Goal: Feedback & Contribution: Submit feedback/report problem

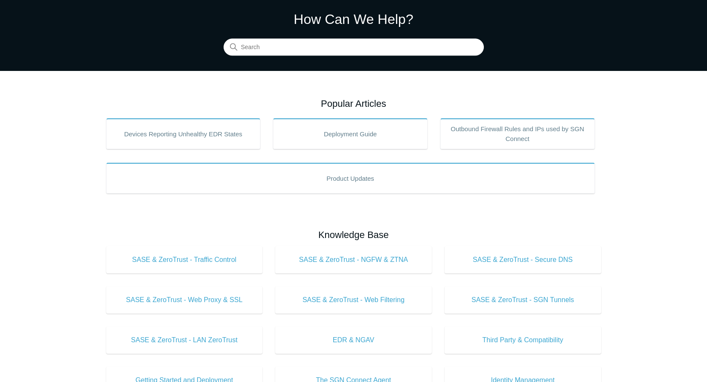
scroll to position [38, 0]
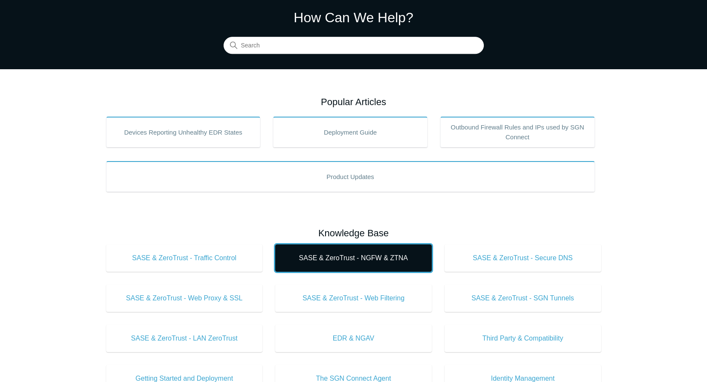
click at [341, 251] on link "SASE & ZeroTrust - NGFW & ZTNA" at bounding box center [353, 257] width 157 height 27
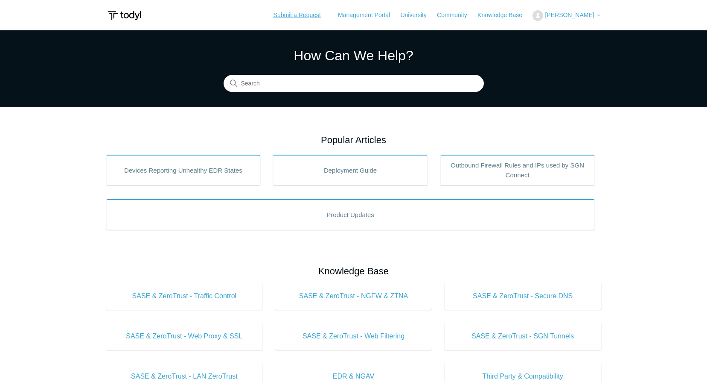
click at [312, 14] on link "Submit a Request" at bounding box center [297, 15] width 64 height 14
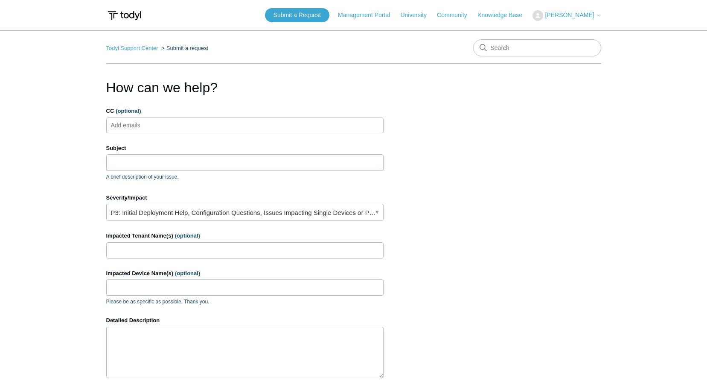
click at [263, 128] on ul "Add emails" at bounding box center [244, 125] width 277 height 16
click at [241, 217] on link "P3: Initial Deployment Help, Configuration Questions, Issues Impacting Single D…" at bounding box center [244, 212] width 277 height 17
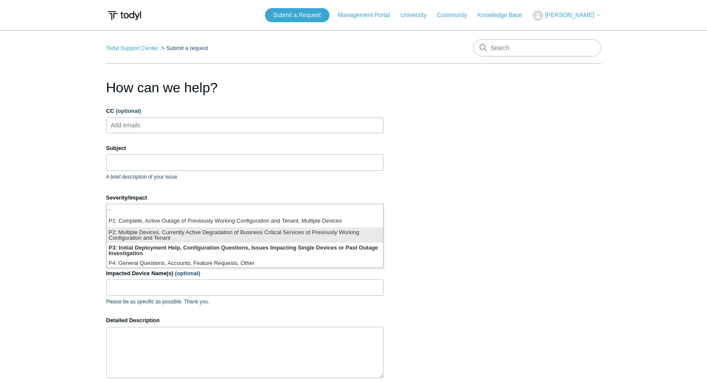
click at [234, 239] on li "P2: Multiple Devices, Currently Active Degradation of Business Critical Service…" at bounding box center [245, 234] width 277 height 15
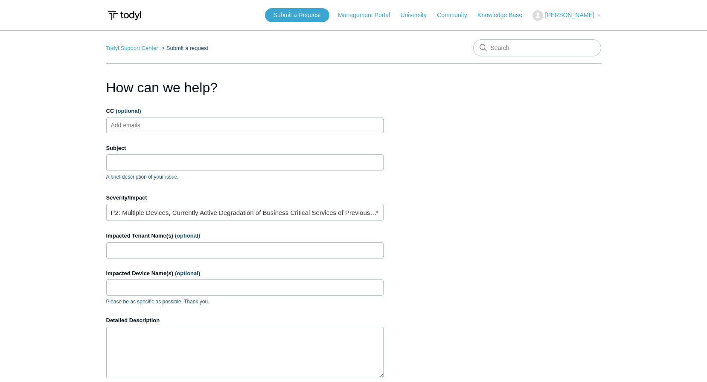
click at [186, 128] on ul "Add emails" at bounding box center [244, 125] width 277 height 16
click at [167, 212] on link "P2: Multiple Devices, Currently Active Degradation of Business Critical Service…" at bounding box center [244, 212] width 277 height 17
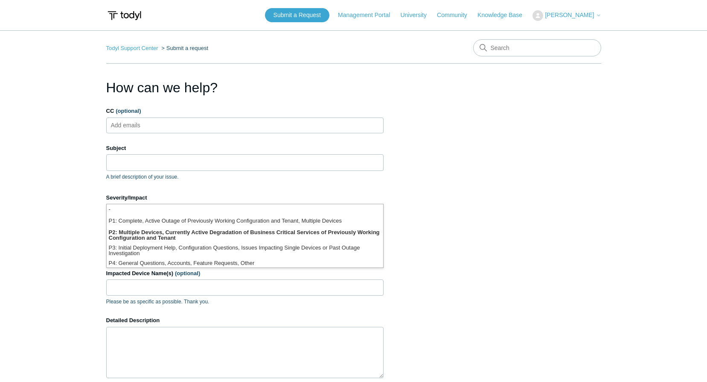
click at [168, 209] on li "-" at bounding box center [245, 210] width 277 height 12
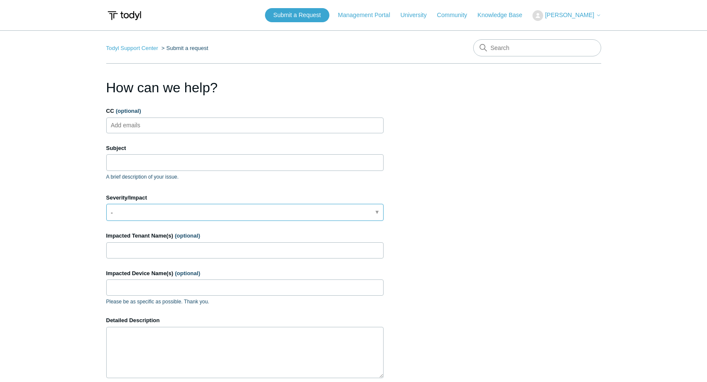
click at [168, 209] on link "-" at bounding box center [244, 212] width 277 height 17
click at [201, 182] on form "CC (optional) Add emails Subject A brief description of your issue. Severity/Im…" at bounding box center [244, 283] width 277 height 353
click at [159, 167] on input "Subject" at bounding box center [244, 162] width 277 height 16
click at [178, 162] on input "Subject" at bounding box center [244, 162] width 277 height 16
type input "S"
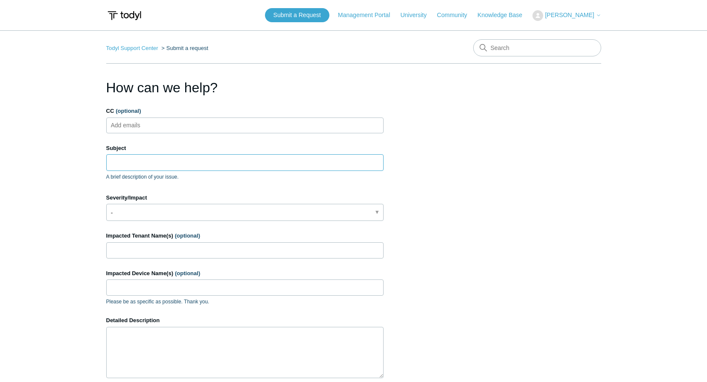
type input "T"
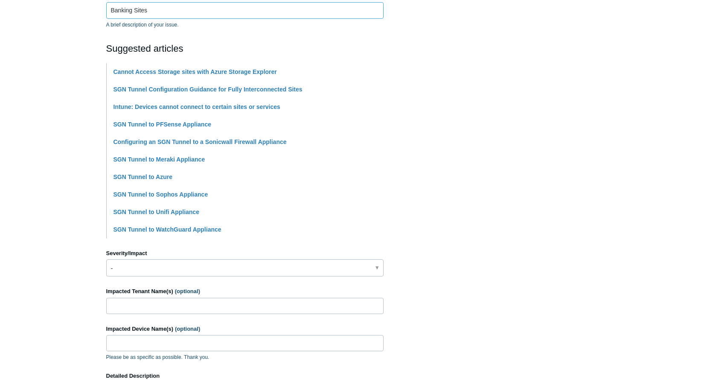
scroll to position [152, 0]
type input "Banking Sites"
click at [452, 221] on section "How can we help? CC (optional) Add emails Subject Banking Sites A brief descrip…" at bounding box center [353, 225] width 495 height 601
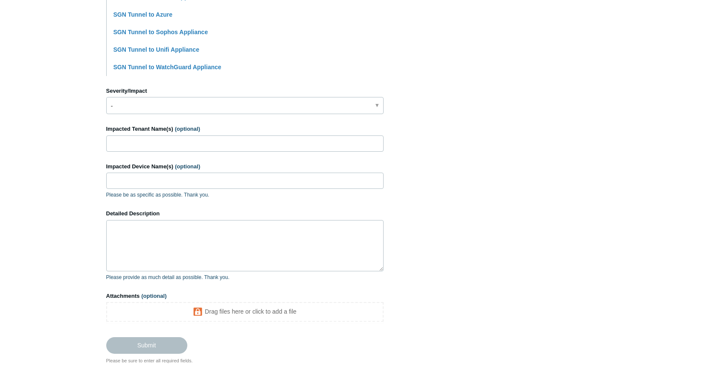
scroll to position [316, 0]
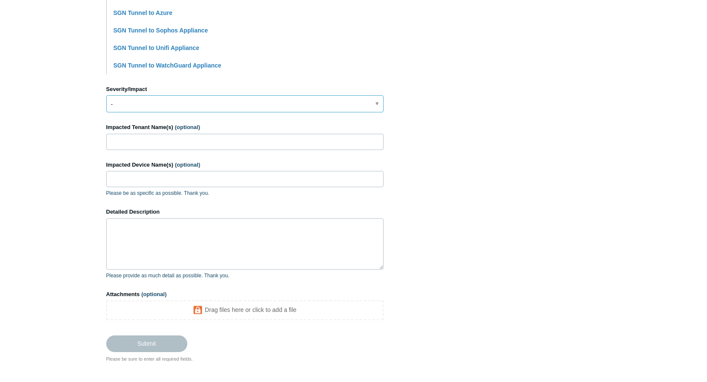
click at [175, 109] on link "-" at bounding box center [244, 103] width 277 height 17
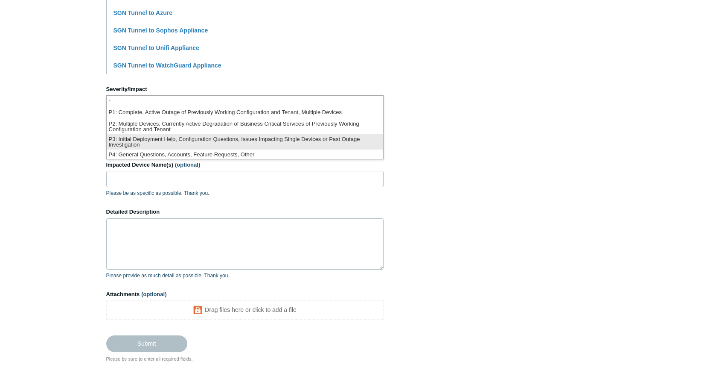
click at [169, 134] on li "P3: Initial Deployment Help, Configuration Questions, Issues Impacting Single D…" at bounding box center [245, 141] width 277 height 15
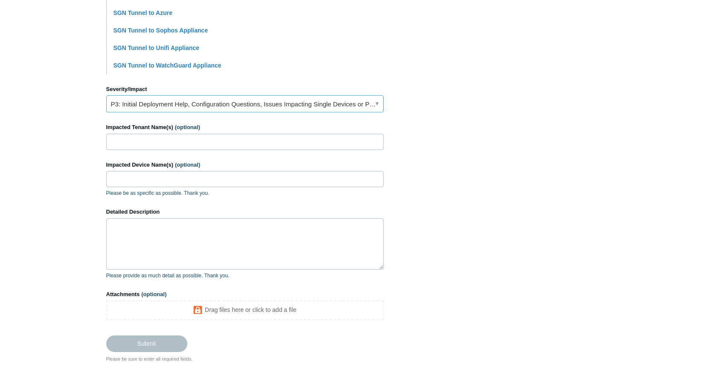
click at [178, 105] on link "P3: Initial Deployment Help, Configuration Questions, Issues Impacting Single D…" at bounding box center [244, 103] width 277 height 17
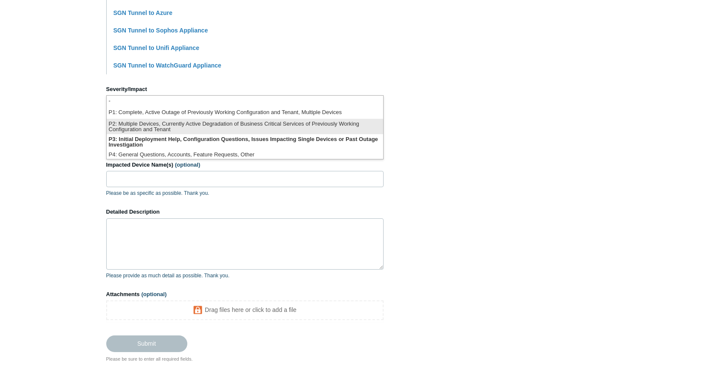
click at [167, 122] on li "P2: Multiple Devices, Currently Active Degradation of Business Critical Service…" at bounding box center [245, 126] width 277 height 15
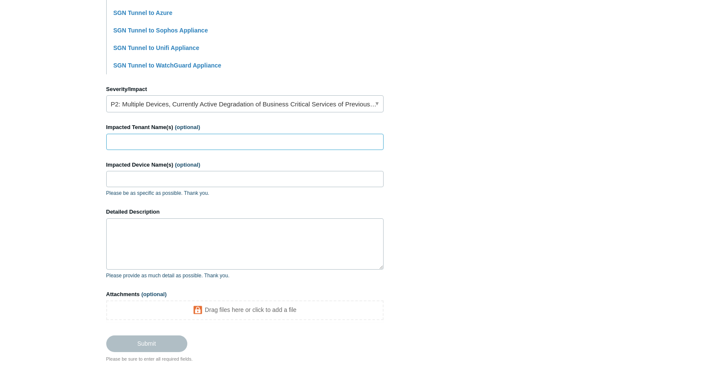
click at [169, 139] on input "Impacted Tenant Name(s) (optional)" at bounding box center [244, 142] width 277 height 16
click at [111, 147] on input "Eagan," at bounding box center [244, 142] width 277 height 16
click at [138, 144] on input "Eagan," at bounding box center [244, 142] width 277 height 16
type input "[PERSON_NAME], [PERSON_NAME]"
click at [173, 173] on input "Impacted Device Name(s) (optional)" at bounding box center [244, 179] width 277 height 16
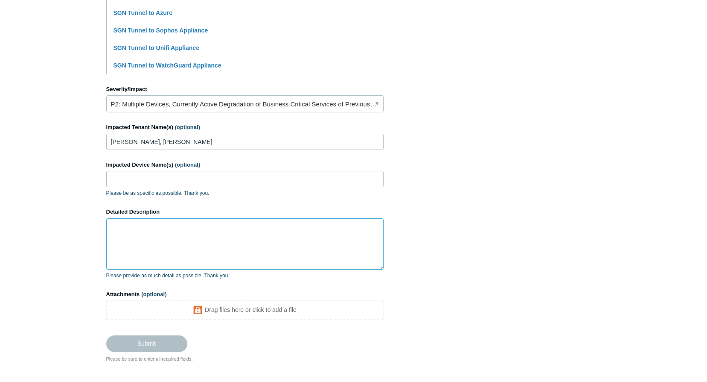
click at [140, 257] on textarea "Detailed Description" at bounding box center [244, 243] width 277 height 51
type textarea "W"
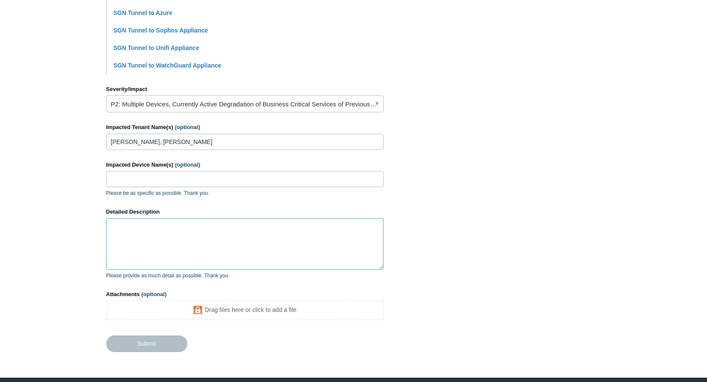
type textarea "H"
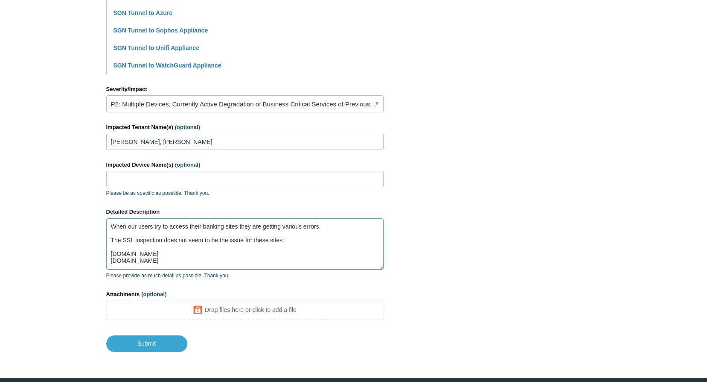
click at [203, 260] on textarea "When our users try to access their banking sites they are getting various error…" at bounding box center [244, 243] width 277 height 51
click at [205, 256] on textarea "When our users try to access their banking sites they are getting various error…" at bounding box center [244, 243] width 277 height 51
drag, startPoint x: 205, startPoint y: 256, endPoint x: 106, endPoint y: 260, distance: 99.1
click at [106, 260] on textarea "When our users try to access their banking sites they are getting various error…" at bounding box center [244, 243] width 277 height 51
drag, startPoint x: 211, startPoint y: 263, endPoint x: 107, endPoint y: 257, distance: 104.3
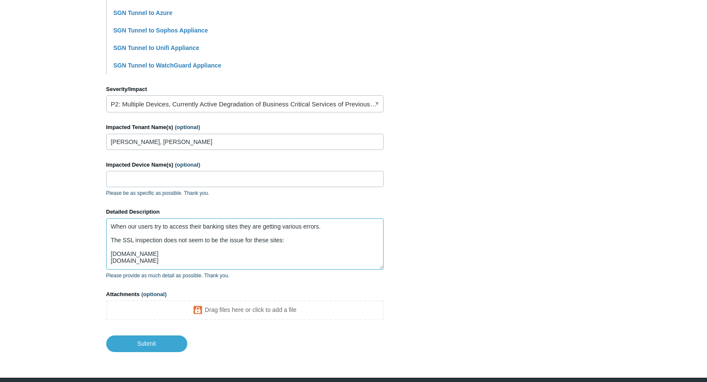
click at [107, 257] on textarea "When our users try to access their banking sites they are getting various error…" at bounding box center [244, 243] width 277 height 51
click at [112, 255] on textarea "When our users try to access their banking sites they are getting various error…" at bounding box center [244, 243] width 277 height 51
click at [118, 262] on textarea "When our users try to access their banking sites they are getting various error…" at bounding box center [244, 243] width 277 height 51
drag, startPoint x: 200, startPoint y: 262, endPoint x: 105, endPoint y: 254, distance: 95.1
click at [105, 254] on main "Todyl Support Center Submit a request How can we help? CC (optional) Add emails…" at bounding box center [353, 32] width 707 height 637
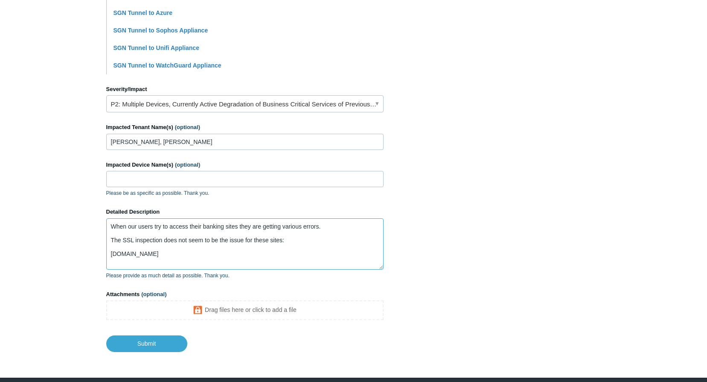
type textarea "When our users try to access their banking sites they are getting various error…"
click at [207, 250] on textarea "When our users try to access their banking sites they are getting various error…" at bounding box center [244, 243] width 277 height 51
click at [214, 259] on textarea "When our users try to access their banking sites they are getting various error…" at bounding box center [244, 243] width 277 height 51
drag, startPoint x: 198, startPoint y: 260, endPoint x: 108, endPoint y: 260, distance: 90.5
click at [108, 260] on textarea "When our users try to access their banking sites they are getting various error…" at bounding box center [244, 243] width 277 height 51
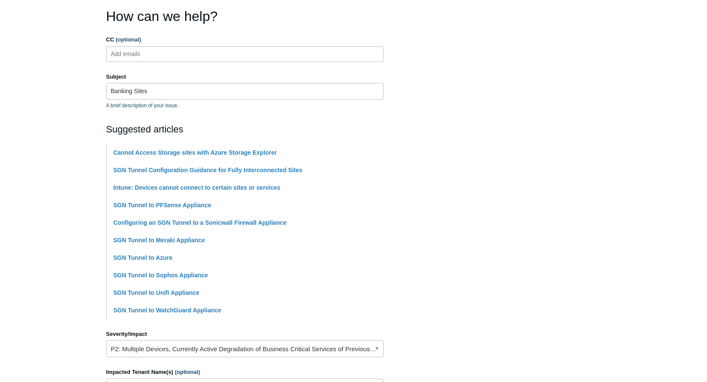
scroll to position [0, 0]
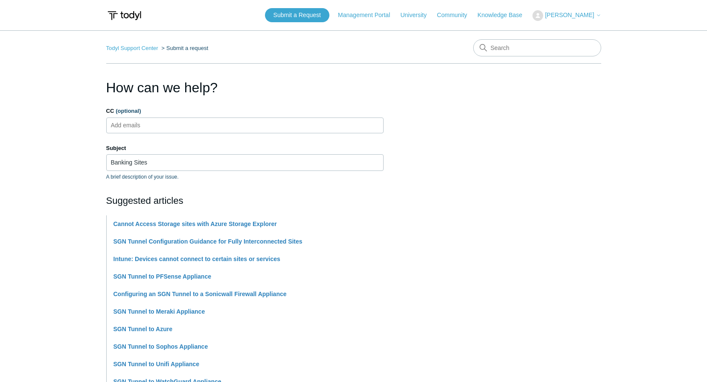
click at [171, 122] on ul "Add emails" at bounding box center [244, 125] width 277 height 16
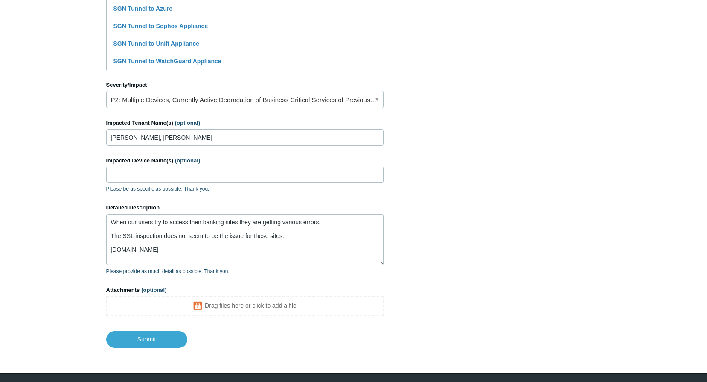
scroll to position [345, 0]
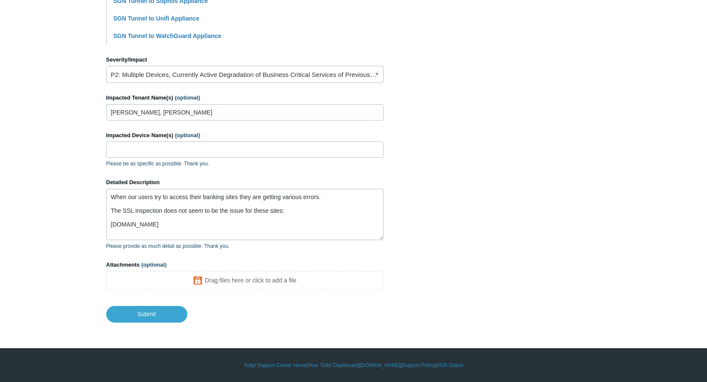
type input "russd@rdcets.com"
click at [195, 116] on input "[PERSON_NAME], [PERSON_NAME]" at bounding box center [244, 112] width 277 height 16
click at [222, 228] on textarea "When our users try to access their banking sites they are getting various error…" at bounding box center [244, 214] width 277 height 51
click at [223, 231] on textarea "When our users try to access their banking sites they are getting various error…" at bounding box center [244, 214] width 277 height 51
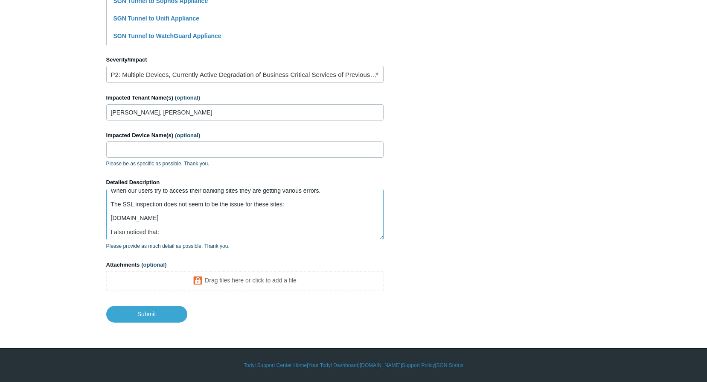
paste textarea "[URL][DOMAIN_NAME]"
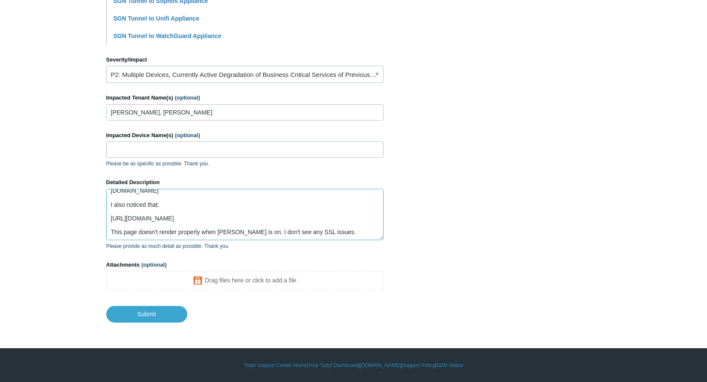
scroll to position [50, 0]
type textarea "When our users try to access their banking sites they are getting various error…"
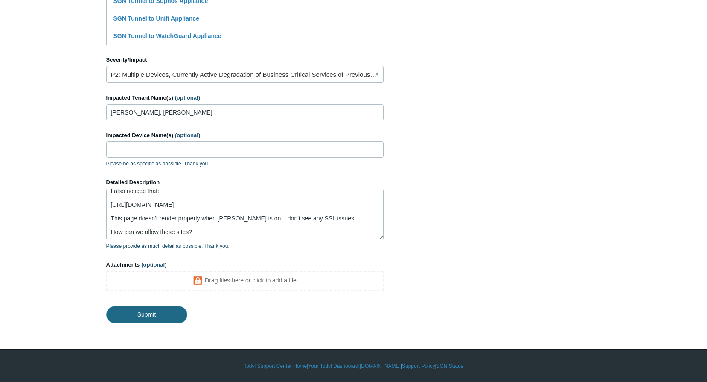
click at [170, 308] on input "Submit" at bounding box center [146, 314] width 81 height 17
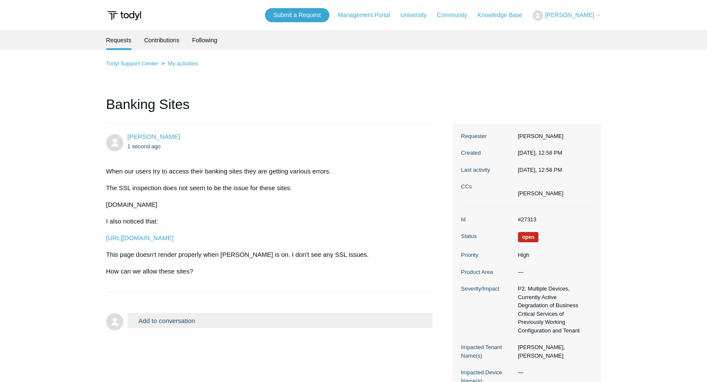
drag, startPoint x: 187, startPoint y: 204, endPoint x: 98, endPoint y: 208, distance: 89.3
click at [98, 208] on main "Requests Contributions Following Todyl Support Center My activities Banking Sit…" at bounding box center [353, 211] width 707 height 363
copy p "citizens-bankmg.myebanking"
click at [188, 322] on button "Add to conversation" at bounding box center [281, 320] width 306 height 15
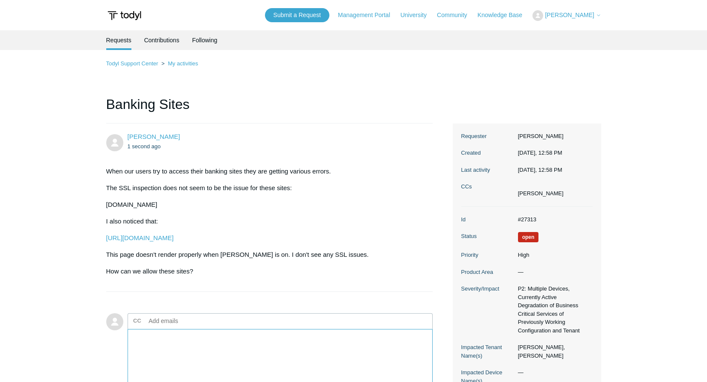
paste textarea "citizens-bankmg.myebanking"
drag, startPoint x: 302, startPoint y: 208, endPoint x: 198, endPoint y: 206, distance: 104.6
click at [198, 206] on p "[DOMAIN_NAME]" at bounding box center [265, 204] width 318 height 10
copy p "ttricountrybank.myebanking.net"
click at [254, 207] on p "[DOMAIN_NAME]" at bounding box center [265, 204] width 318 height 10
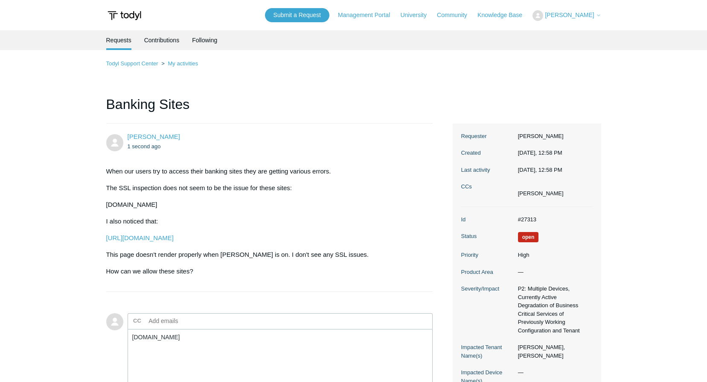
drag, startPoint x: 316, startPoint y: 206, endPoint x: 200, endPoint y: 207, distance: 116.1
click at [200, 207] on p "[DOMAIN_NAME]" at bounding box center [265, 204] width 318 height 10
copy p "[DOMAIN_NAME]"
click at [245, 347] on textarea "[DOMAIN_NAME]" at bounding box center [281, 358] width 306 height 58
paste textarea "[DOMAIN_NAME]"
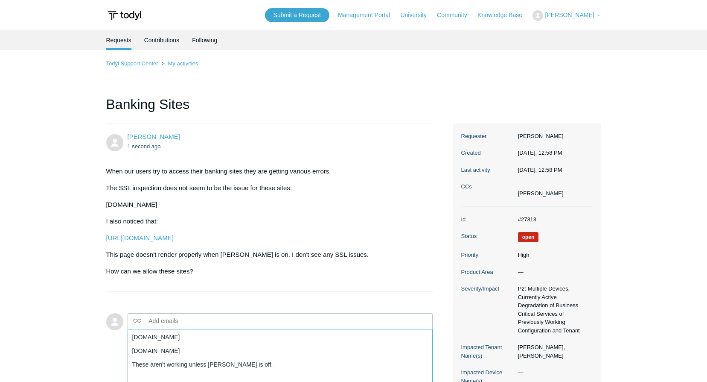
scroll to position [120, 0]
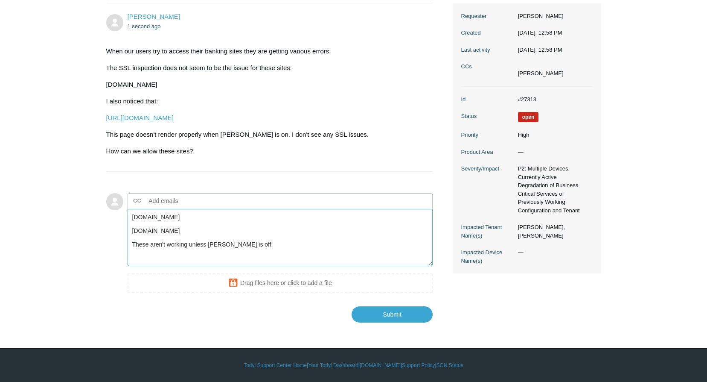
type textarea "citizens-bankmg.myebanking.net tricountrybank.myebanking.net These aren't worki…"
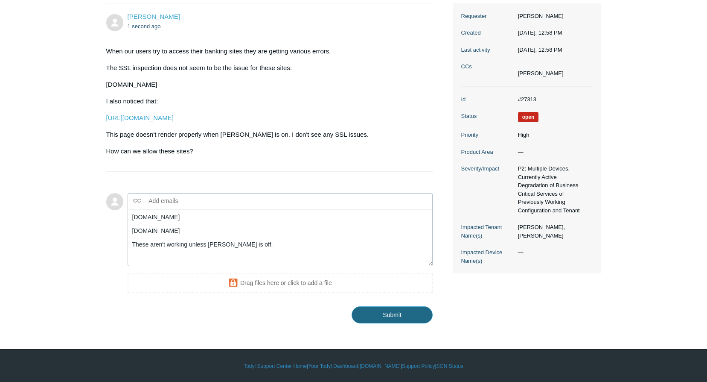
click at [399, 317] on input "Submit" at bounding box center [392, 314] width 81 height 17
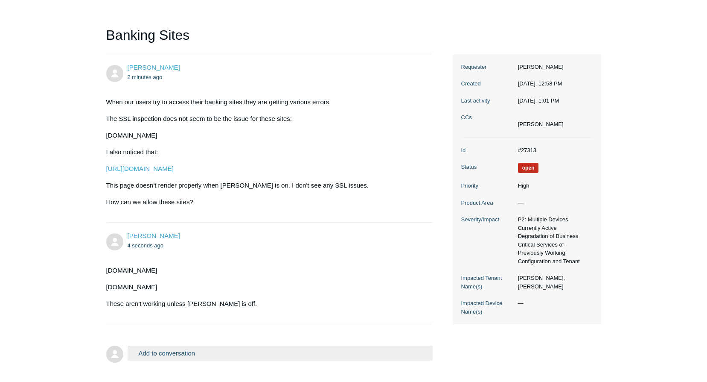
scroll to position [70, 0]
drag, startPoint x: 208, startPoint y: 274, endPoint x: 155, endPoint y: 268, distance: 54.1
click at [155, 268] on p "[DOMAIN_NAME]" at bounding box center [265, 270] width 318 height 10
copy p "[DOMAIN_NAME]"
click at [205, 265] on p "[DOMAIN_NAME]" at bounding box center [265, 270] width 318 height 10
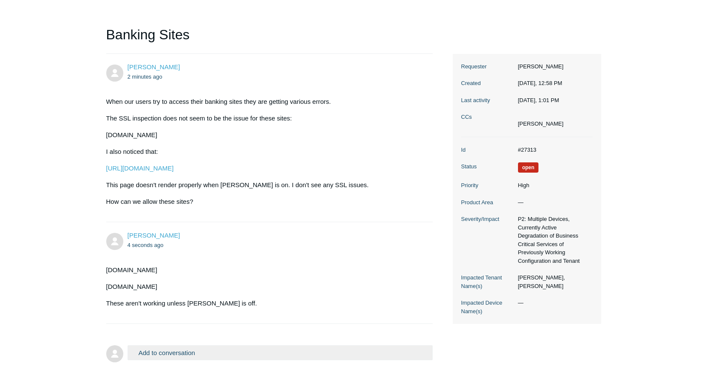
drag, startPoint x: 217, startPoint y: 266, endPoint x: 83, endPoint y: 270, distance: 134.1
click at [83, 270] on main "Requests Contributions Following Todyl Support Center My activities Banking Sit…" at bounding box center [353, 162] width 707 height 403
copy p "[DOMAIN_NAME]"
drag, startPoint x: 200, startPoint y: 282, endPoint x: 96, endPoint y: 287, distance: 103.4
click at [96, 287] on main "Requests Contributions Following Todyl Support Center My activities Banking Sit…" at bounding box center [353, 162] width 707 height 403
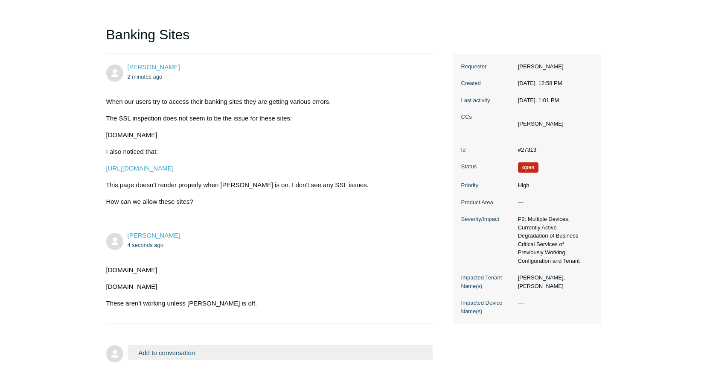
copy p "[DOMAIN_NAME]"
click at [218, 298] on p "These aren't working unless [PERSON_NAME] is off." at bounding box center [265, 303] width 318 height 10
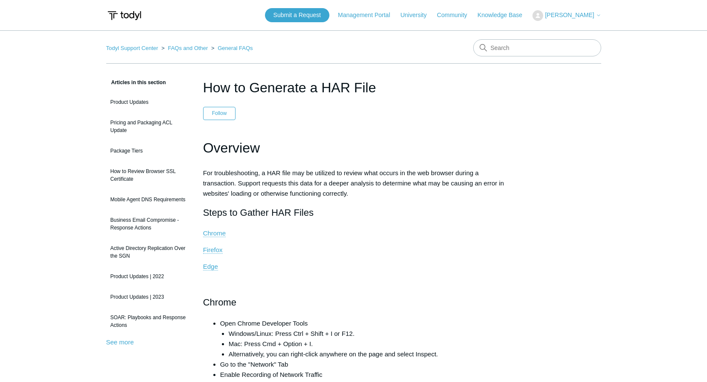
drag, startPoint x: 0, startPoint y: 0, endPoint x: 375, endPoint y: 221, distance: 435.5
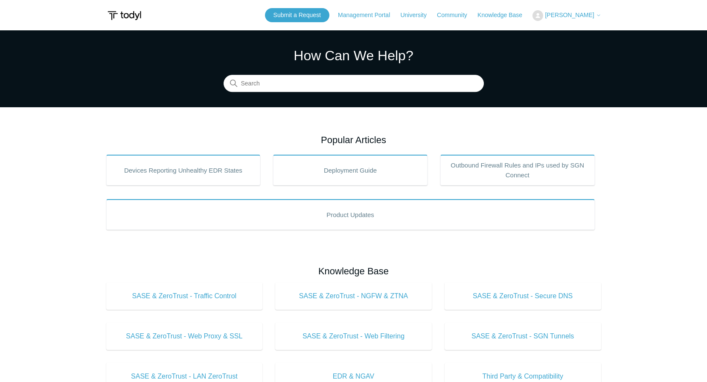
click at [575, 15] on span "[PERSON_NAME]" at bounding box center [569, 15] width 49 height 7
click at [573, 32] on link "My Support Requests" at bounding box center [574, 33] width 83 height 15
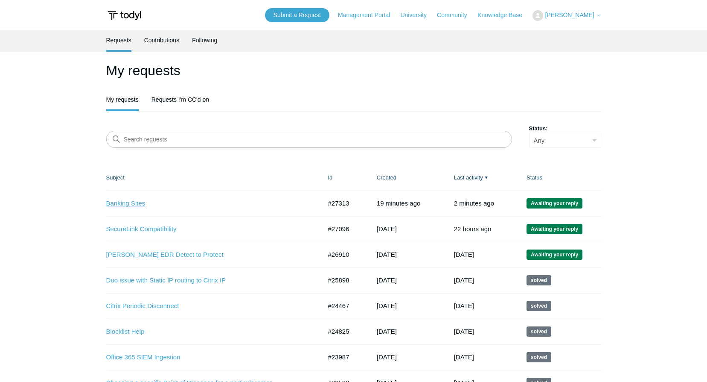
click at [129, 203] on link "Banking Sites" at bounding box center [207, 203] width 203 height 10
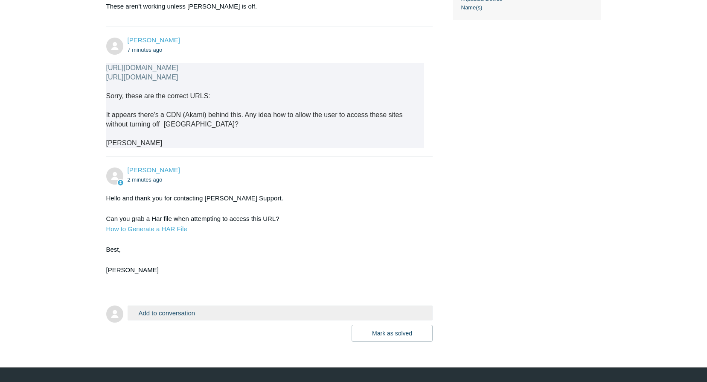
scroll to position [369, 0]
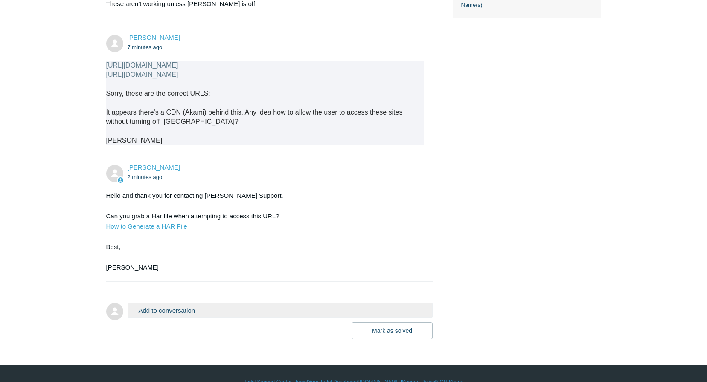
click at [180, 306] on button "Add to conversation" at bounding box center [281, 310] width 306 height 15
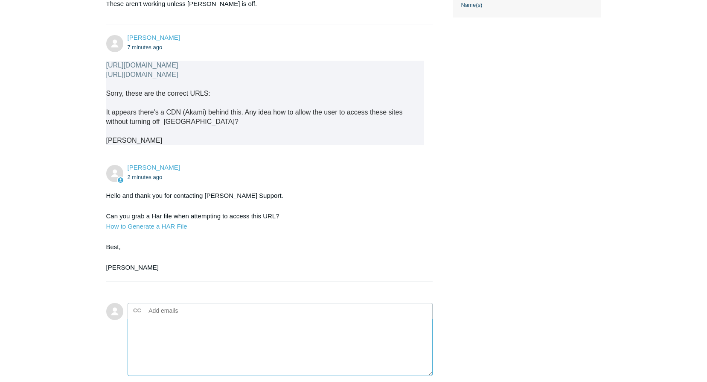
scroll to position [479, 0]
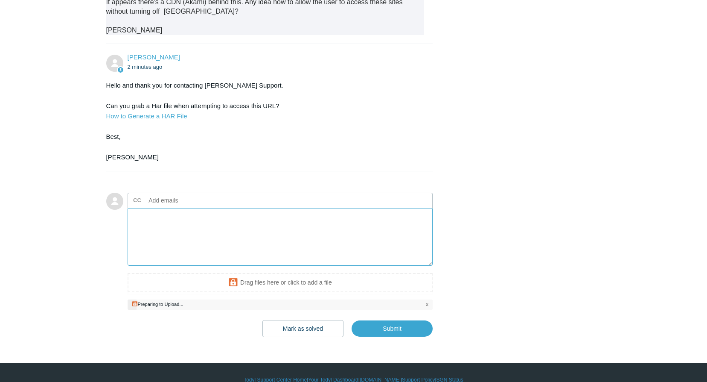
click at [227, 228] on textarea "Add your reply" at bounding box center [281, 237] width 306 height 58
type textarea "H"
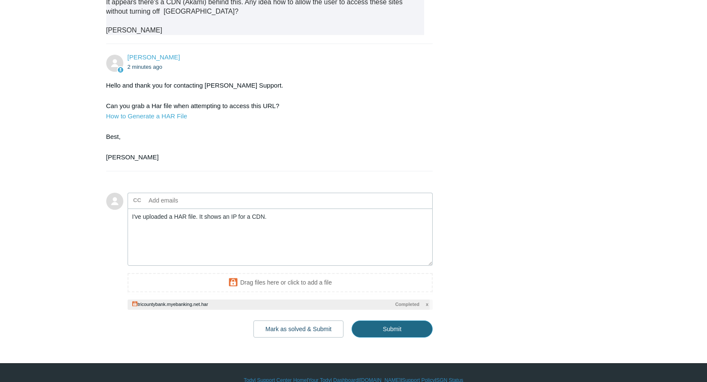
click at [386, 324] on input "Submit" at bounding box center [392, 328] width 81 height 17
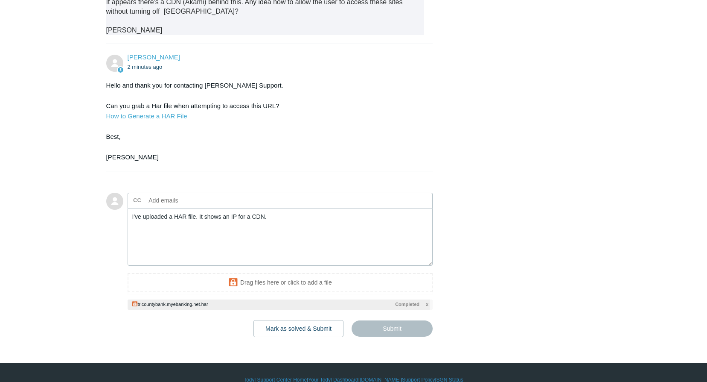
type textarea "I've uploaded a HAR file. It shows an IP for a CDN. This ticket includes a secu…"
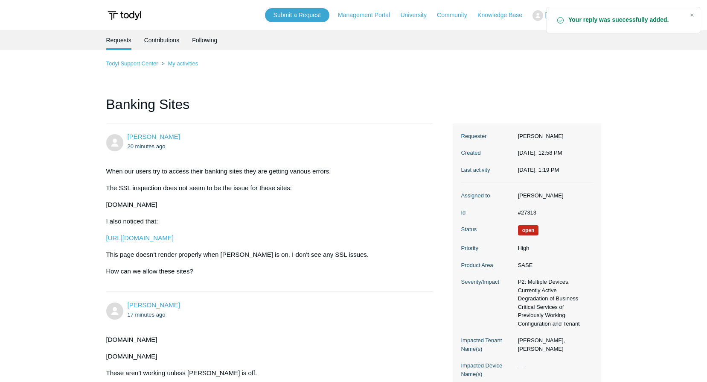
click at [338, 257] on p "This page doesn't render properly when [PERSON_NAME] is on. I don't see any SSL…" at bounding box center [265, 254] width 318 height 10
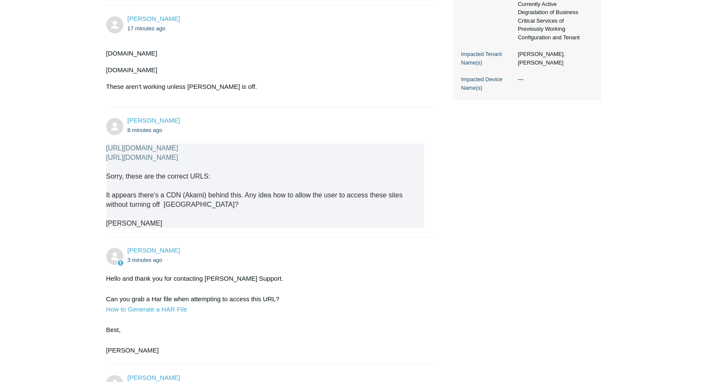
scroll to position [280, 0]
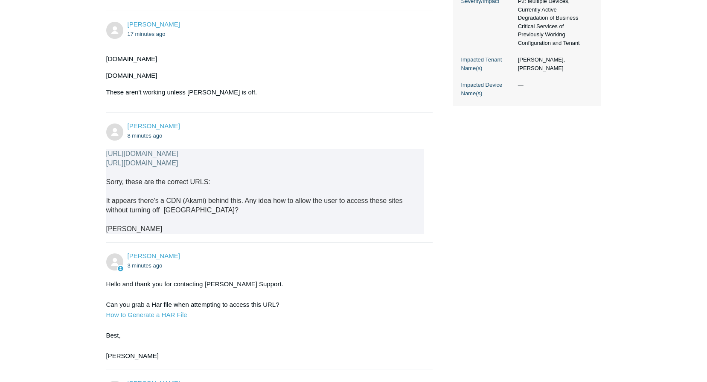
click at [178, 163] on link "[URL][DOMAIN_NAME]" at bounding box center [142, 162] width 72 height 7
